Goal: Find specific page/section: Locate a particular part of the current website

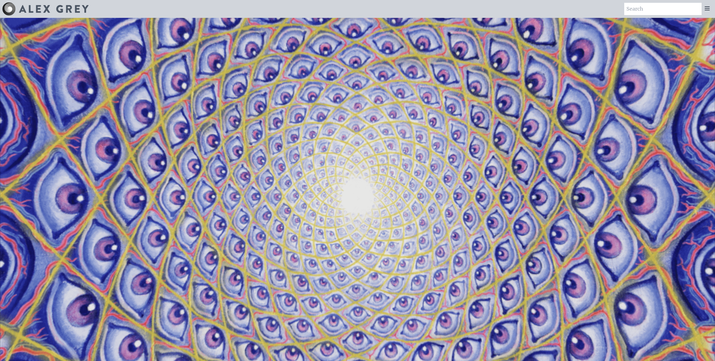
click at [708, 9] on icon at bounding box center [707, 8] width 7 height 7
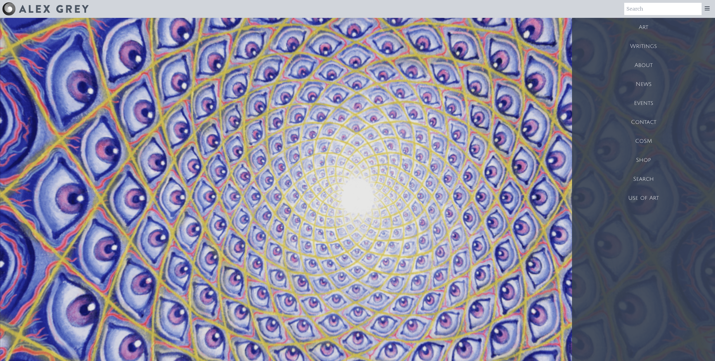
click at [648, 203] on div "Use of Art" at bounding box center [643, 198] width 143 height 19
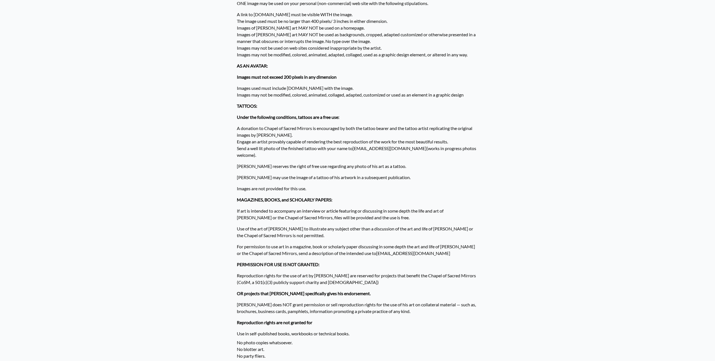
scroll to position [6, 0]
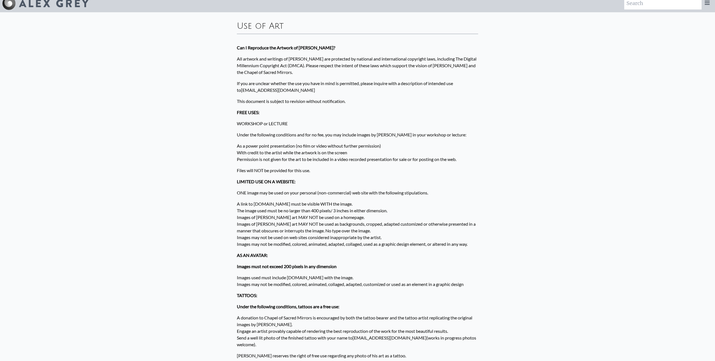
click at [704, 4] on icon at bounding box center [707, 2] width 7 height 7
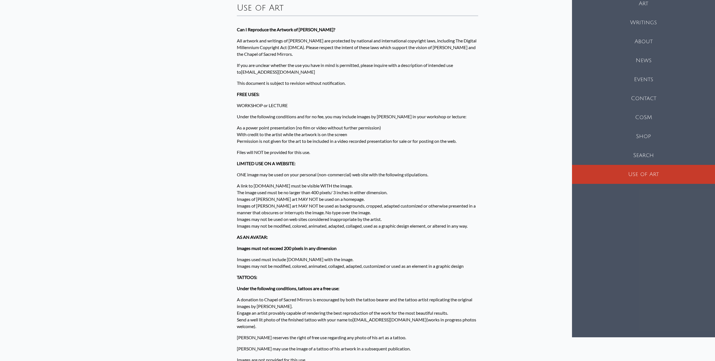
scroll to position [27, 0]
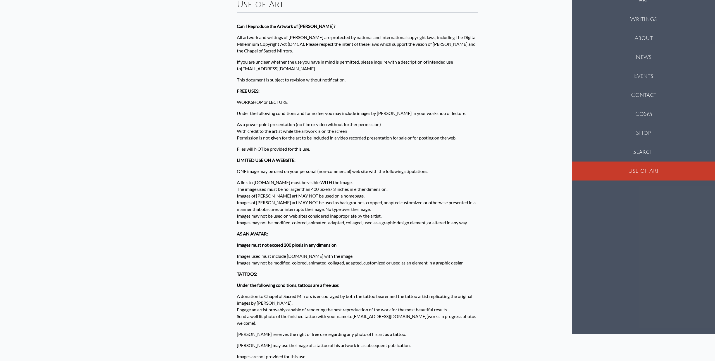
click at [657, 110] on div "CoSM" at bounding box center [643, 114] width 143 height 19
click at [644, 155] on div "Search" at bounding box center [643, 152] width 143 height 19
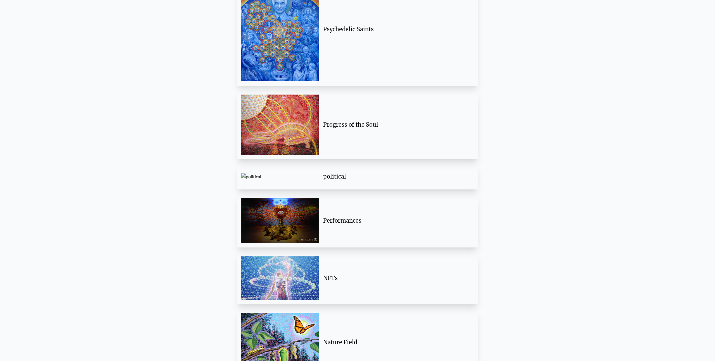
scroll to position [1318, 0]
